Goal: Task Accomplishment & Management: Manage account settings

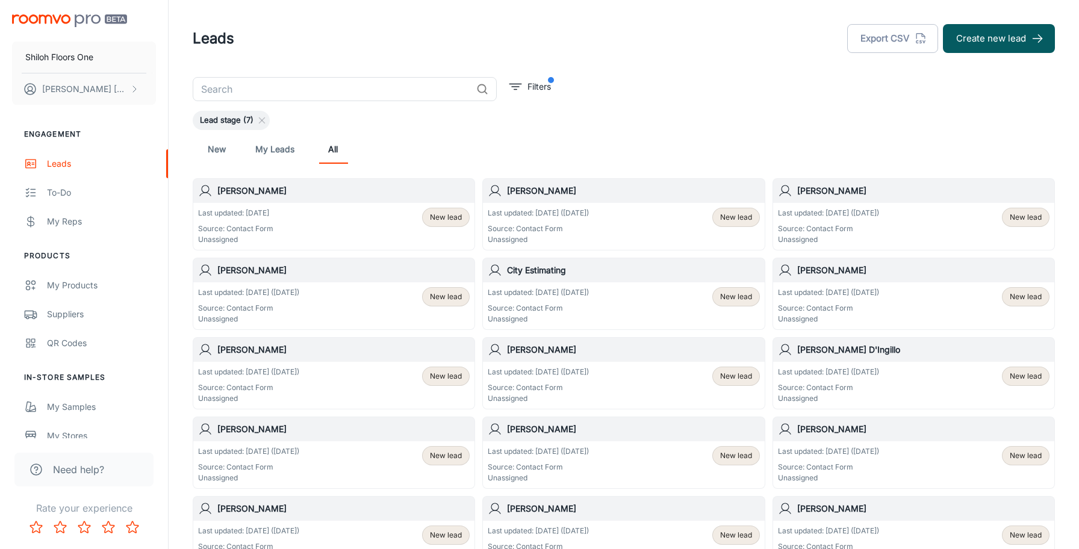
click at [446, 219] on span "New lead" at bounding box center [446, 217] width 32 height 11
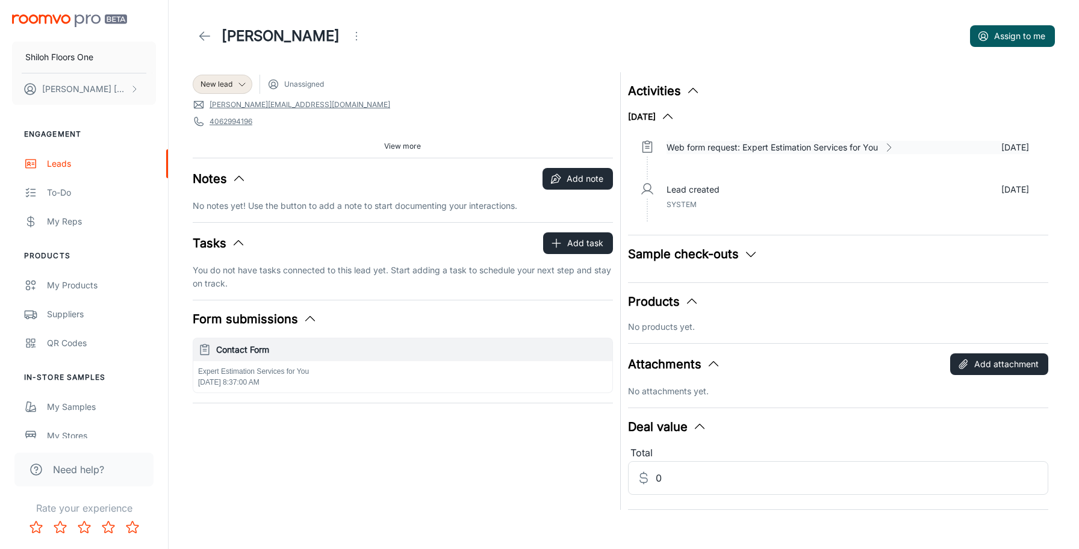
click at [805, 148] on p "Web form request: Expert Estimation Services for You" at bounding box center [772, 147] width 211 height 13
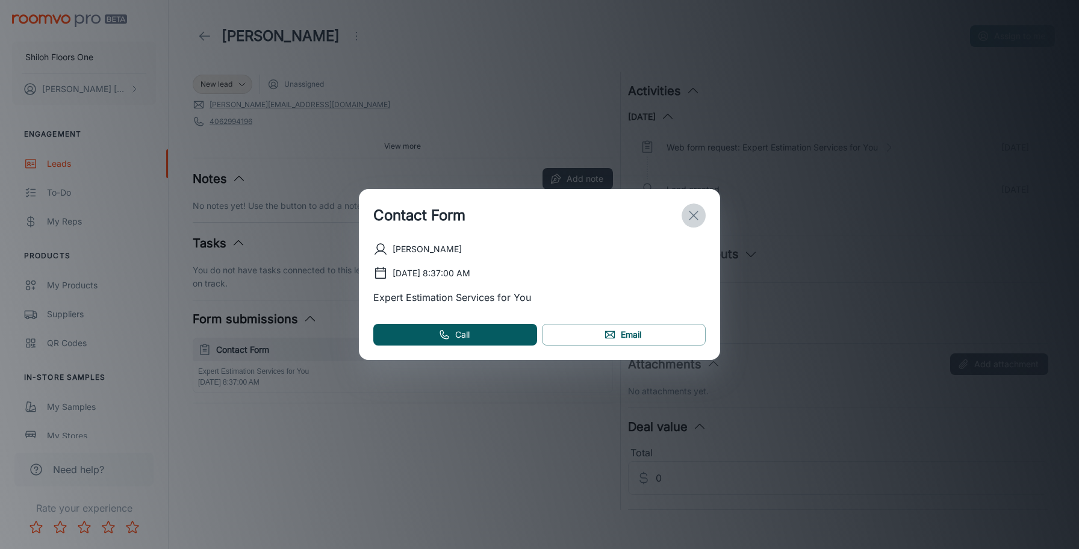
click at [694, 213] on icon "exit" at bounding box center [693, 215] width 14 height 14
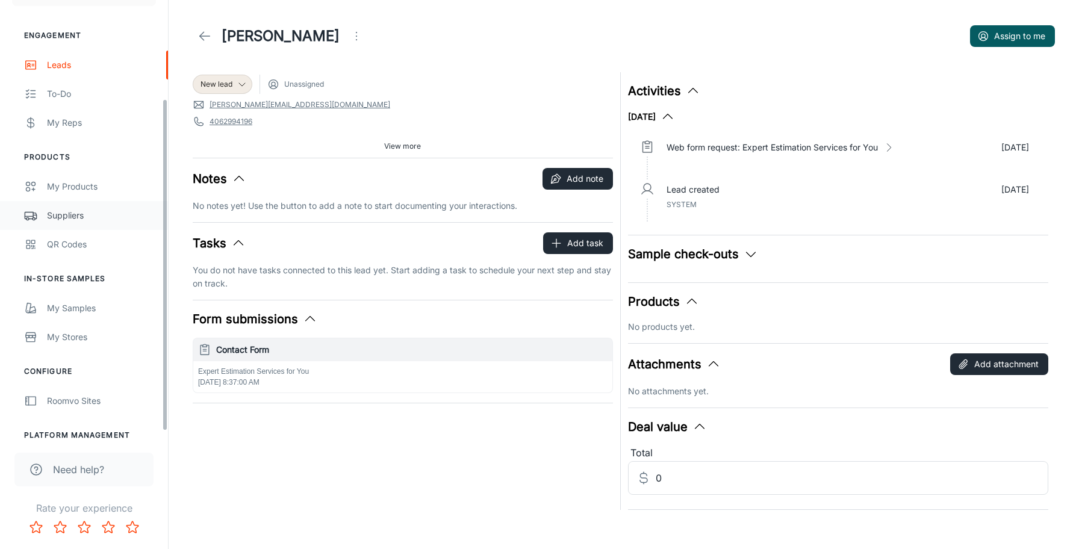
scroll to position [140, 0]
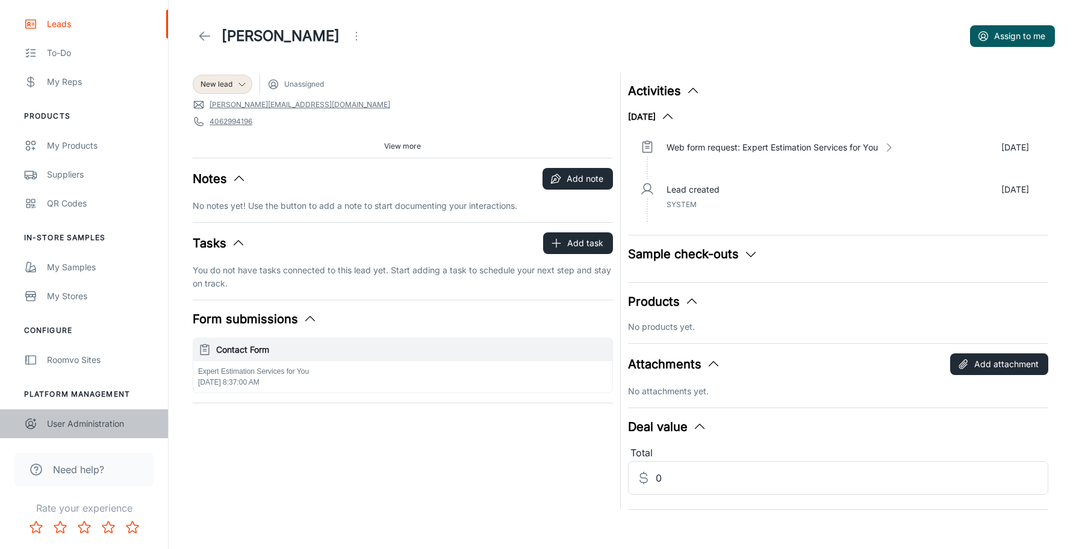
click at [82, 424] on div "User Administration" at bounding box center [101, 423] width 109 height 13
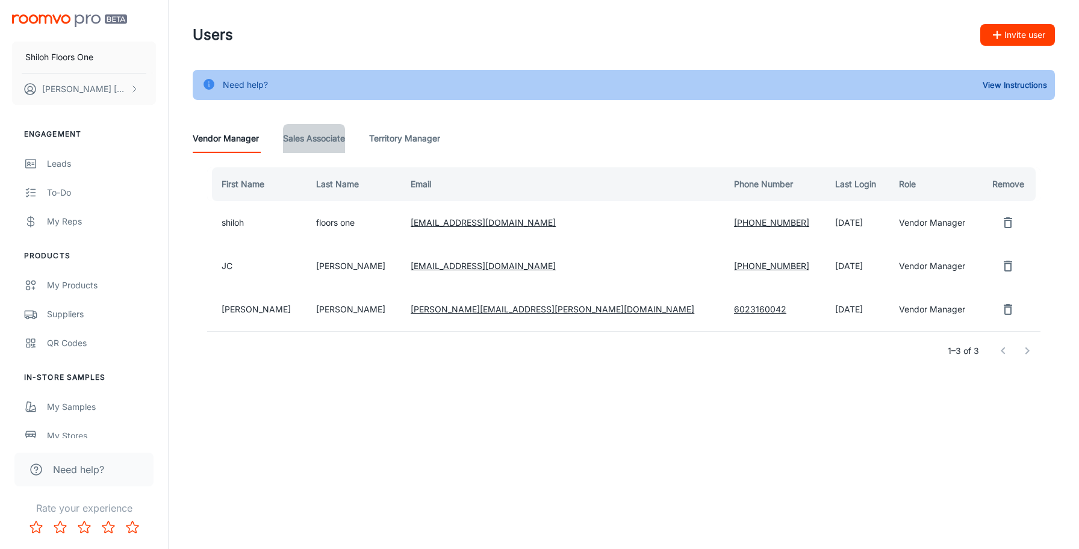
click at [327, 135] on Associate "Sales Associate" at bounding box center [314, 138] width 62 height 29
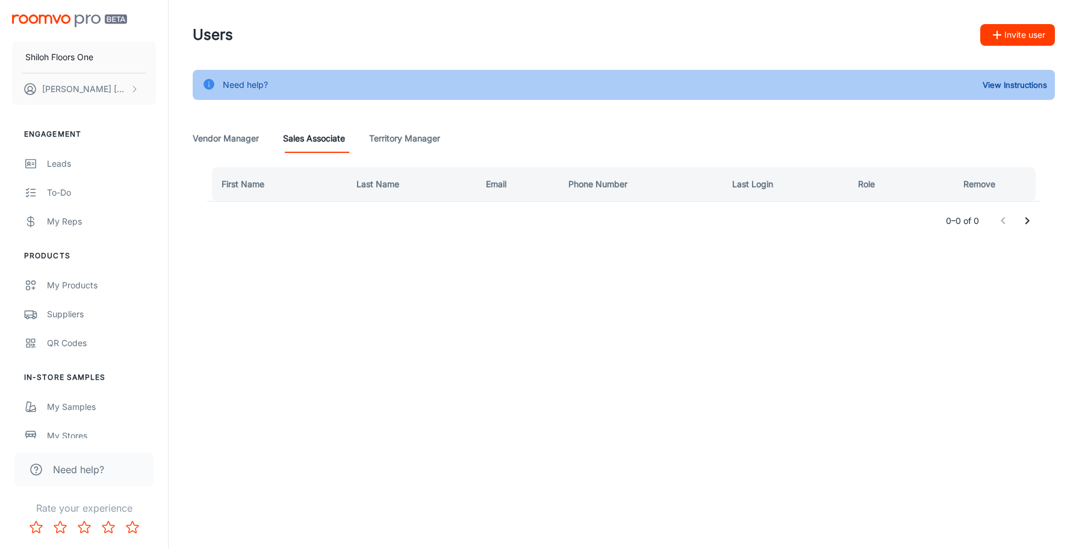
click at [400, 135] on Manager "Territory Manager" at bounding box center [404, 138] width 71 height 29
